Goal: Find specific page/section: Find specific page/section

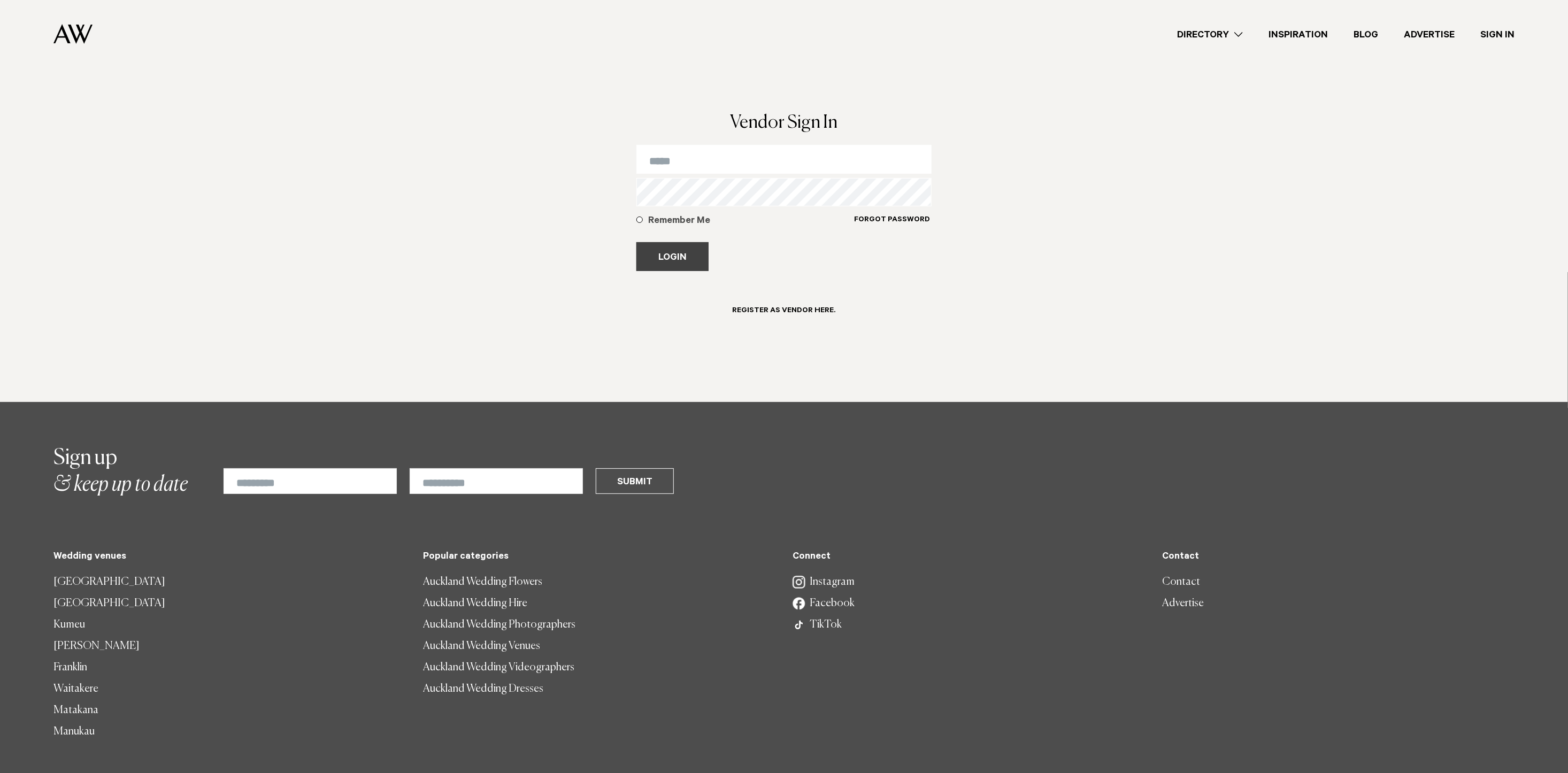
type input "**********"
click at [666, 258] on button "Login" at bounding box center [672, 256] width 72 height 29
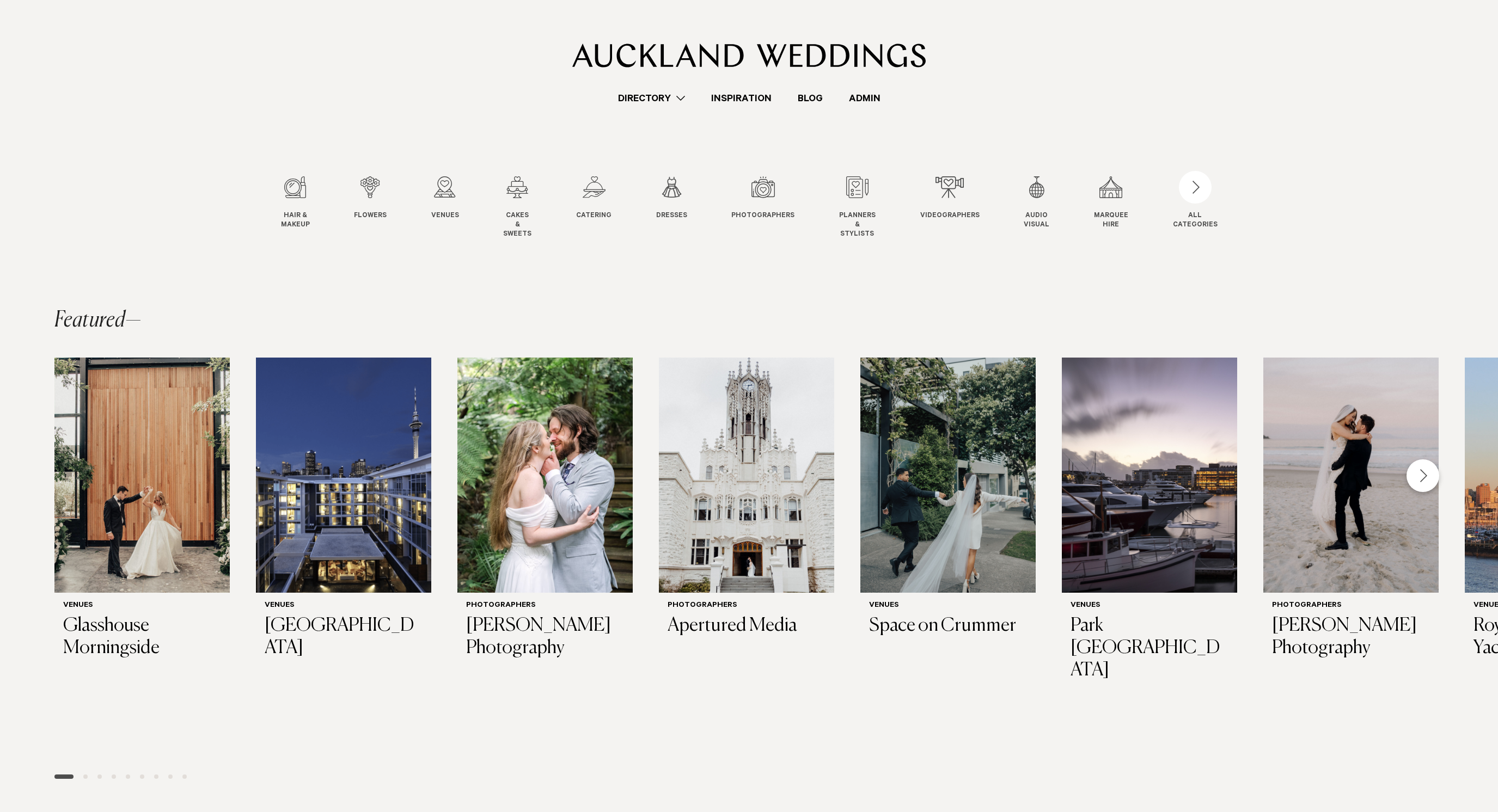
click at [672, 103] on link "Directory" at bounding box center [652, 98] width 93 height 15
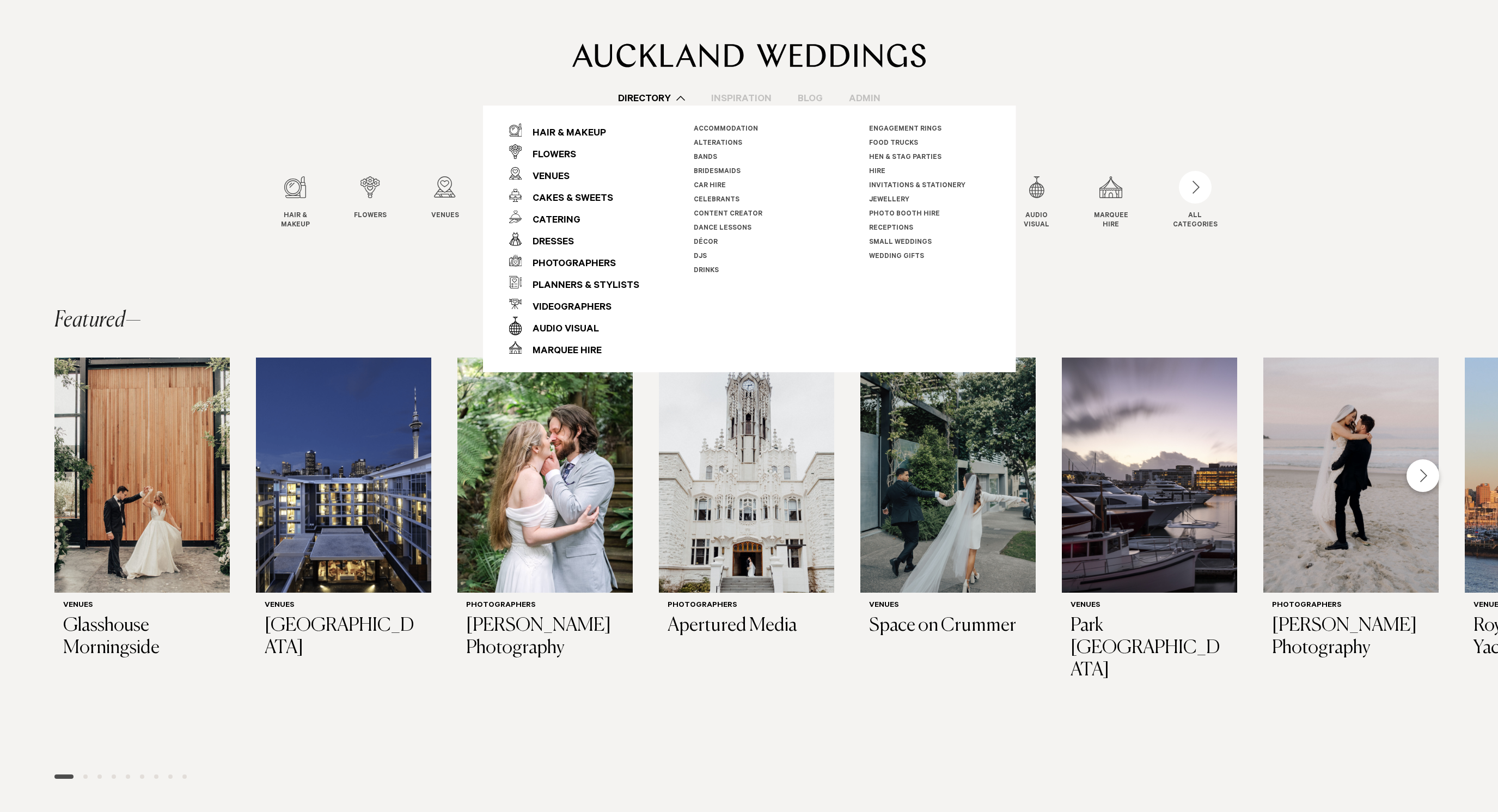
click at [541, 242] on div "Dresses" at bounding box center [548, 243] width 52 height 22
